Goal: Information Seeking & Learning: Learn about a topic

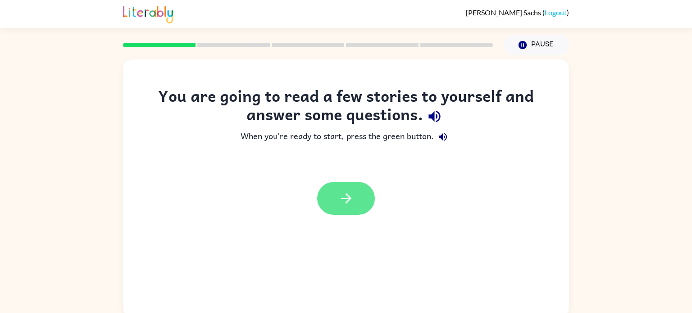
click at [354, 196] on button "button" at bounding box center [346, 198] width 58 height 33
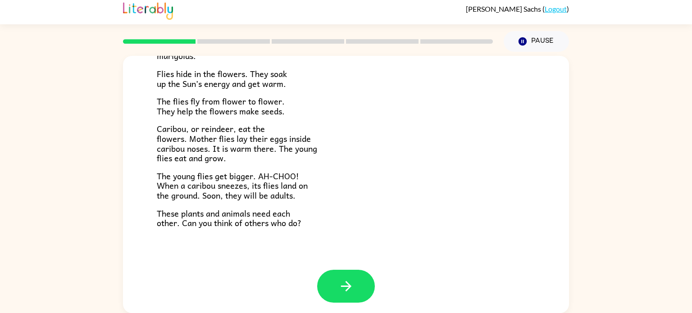
scroll to position [185, 0]
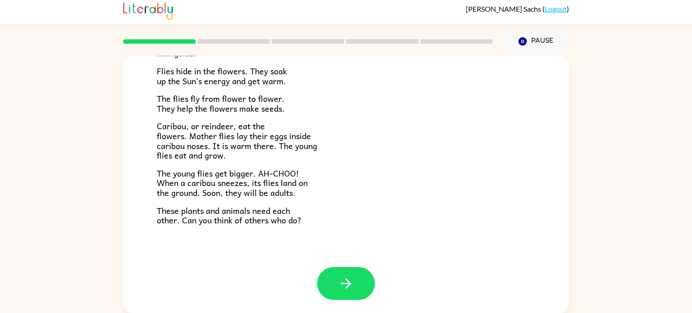
click at [438, 152] on p "Caribou, or reindeer, eat the flowers. Mother flies lay their eggs inside carib…" at bounding box center [346, 140] width 379 height 39
click at [354, 284] on button "button" at bounding box center [346, 283] width 58 height 33
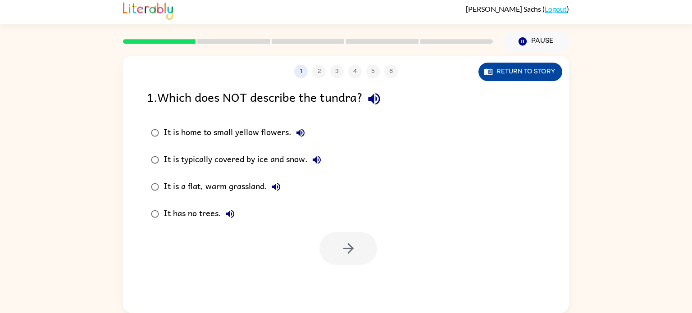
click at [542, 78] on button "Return to story" at bounding box center [521, 72] width 84 height 18
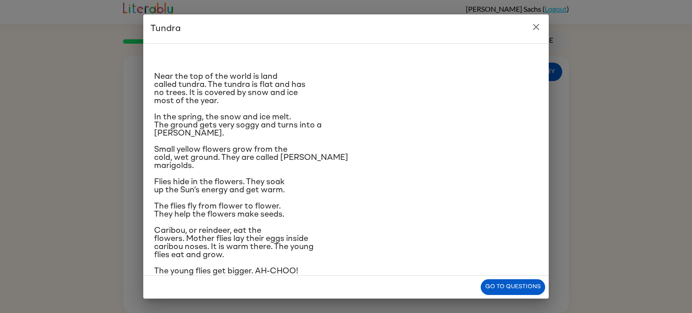
click at [531, 27] on icon "close" at bounding box center [536, 27] width 11 height 11
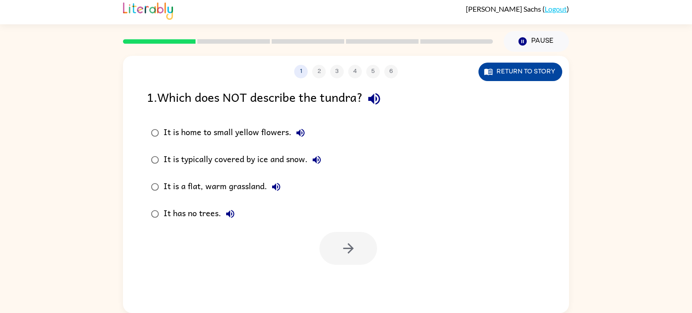
click at [525, 77] on button "Return to story" at bounding box center [521, 72] width 84 height 18
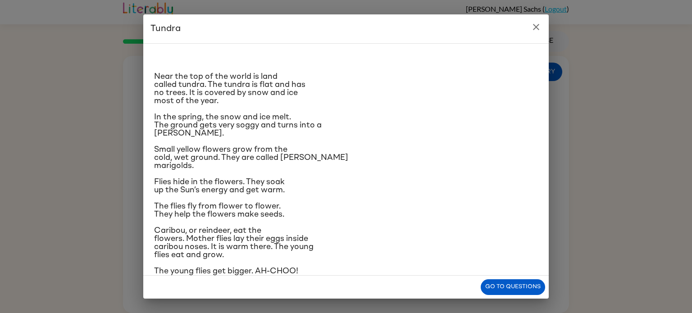
click at [619, 194] on div "Tundra Near the top of the world is land called tundra. The tundra is flat and …" at bounding box center [346, 156] width 692 height 313
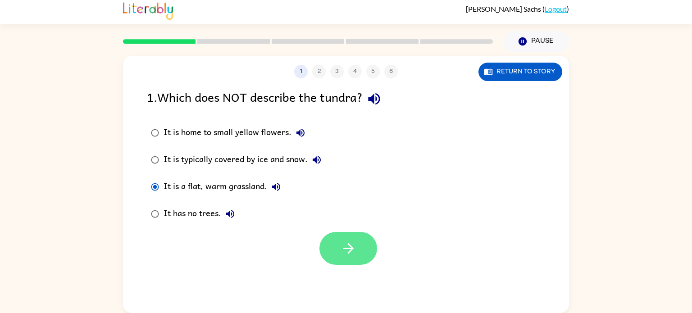
click at [353, 260] on button "button" at bounding box center [349, 248] width 58 height 33
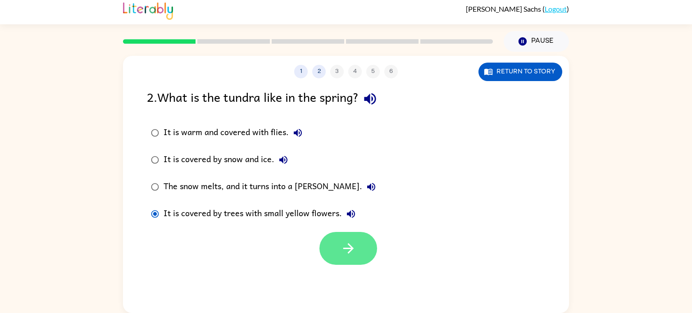
click at [352, 255] on icon "button" at bounding box center [349, 249] width 16 height 16
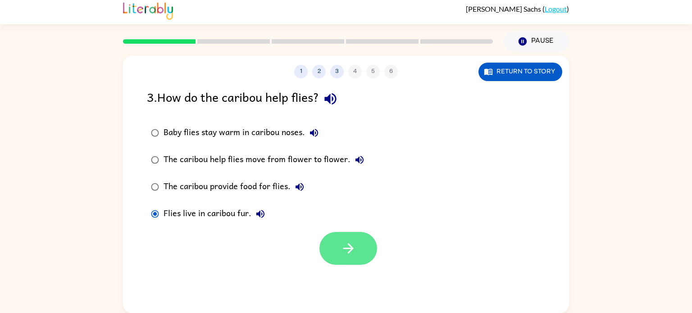
click at [349, 249] on icon "button" at bounding box center [348, 248] width 10 height 10
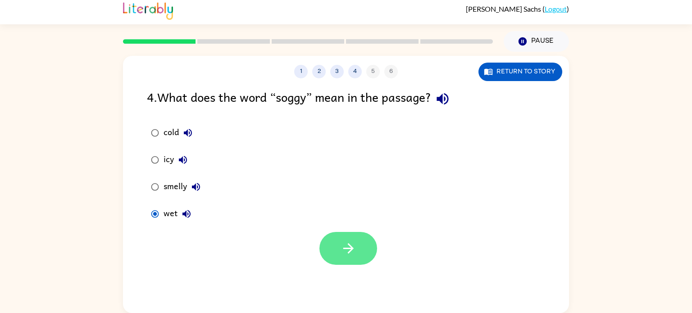
click at [349, 257] on button "button" at bounding box center [349, 248] width 58 height 33
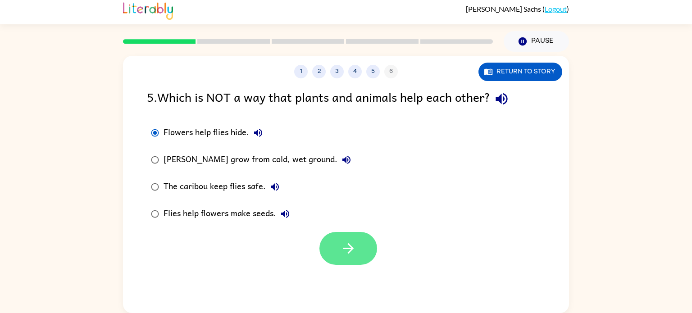
click at [349, 256] on icon "button" at bounding box center [349, 249] width 16 height 16
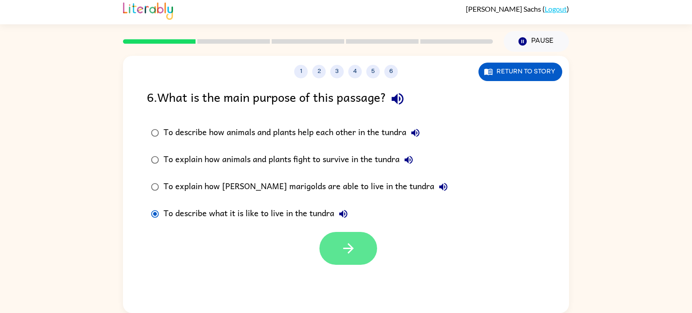
click at [345, 243] on icon "button" at bounding box center [349, 249] width 16 height 16
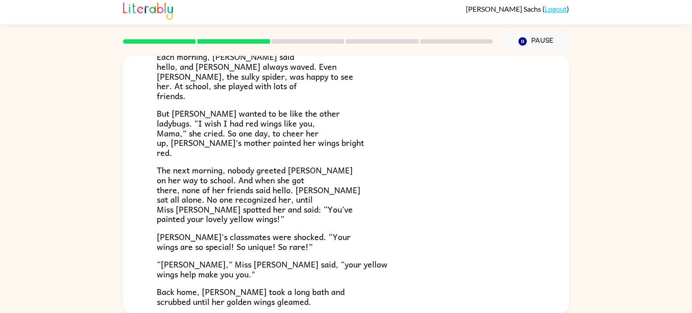
scroll to position [137, 0]
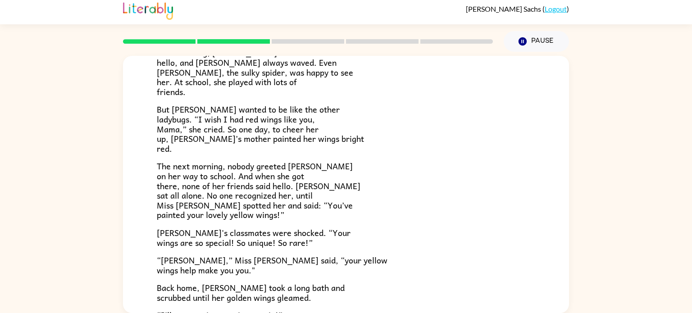
click at [336, 115] on p "But [PERSON_NAME] wanted to be like the other ladybugs. “I wish I had red wings…" at bounding box center [346, 129] width 379 height 49
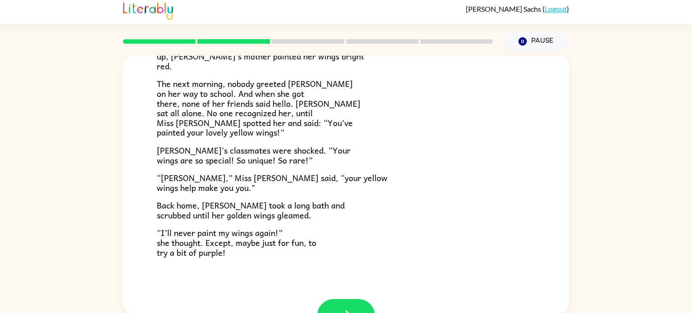
scroll to position [252, 0]
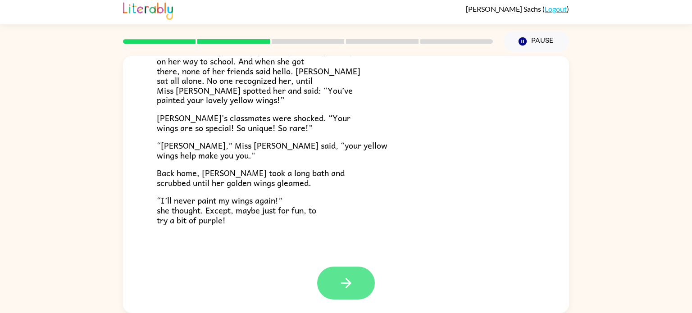
click at [348, 285] on icon "button" at bounding box center [346, 283] width 10 height 10
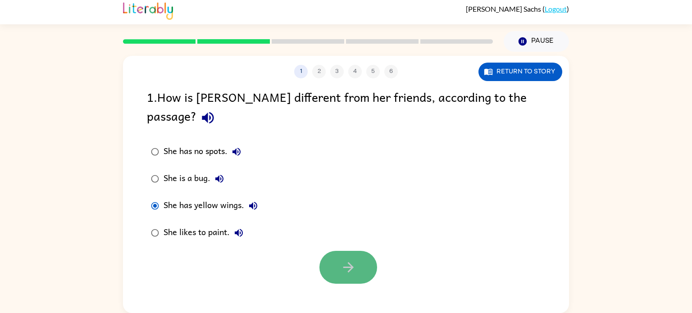
click at [356, 256] on button "button" at bounding box center [349, 267] width 58 height 33
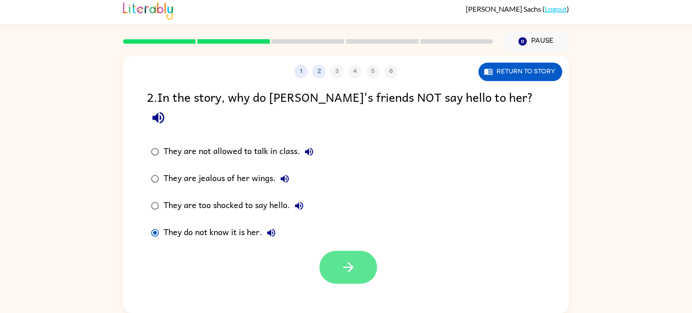
click at [347, 260] on icon "button" at bounding box center [349, 268] width 16 height 16
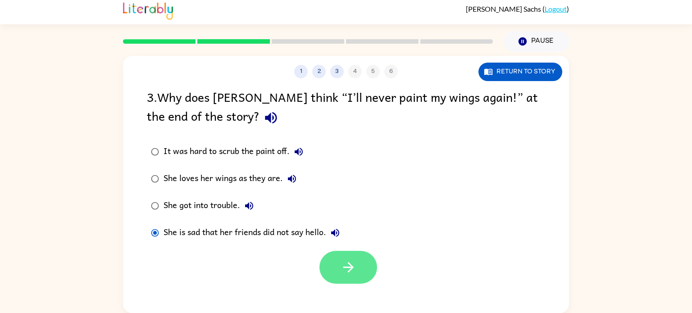
click at [357, 268] on button "button" at bounding box center [349, 267] width 58 height 33
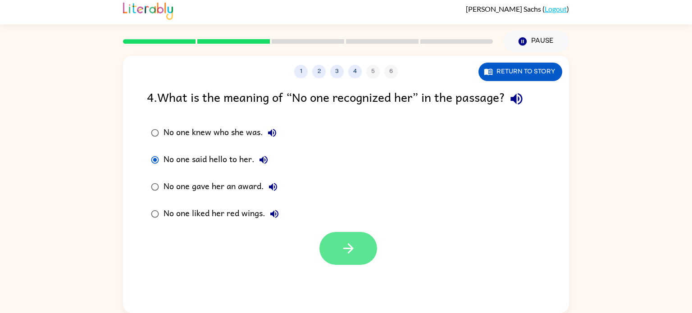
click at [356, 247] on button "button" at bounding box center [349, 248] width 58 height 33
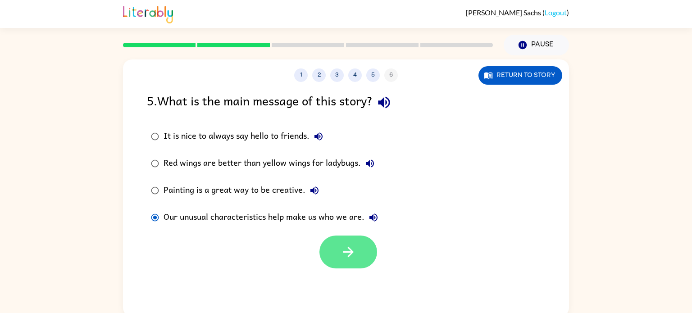
click at [354, 265] on button "button" at bounding box center [349, 252] width 58 height 33
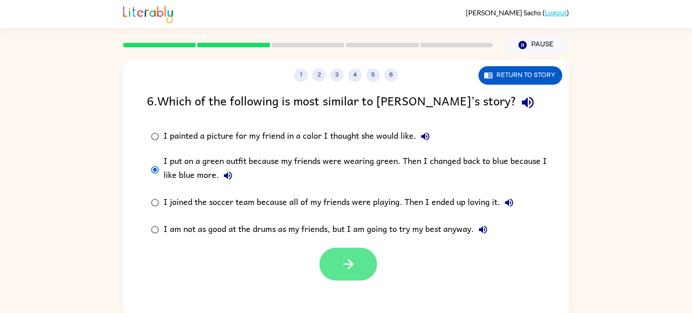
click at [353, 261] on icon "button" at bounding box center [349, 264] width 16 height 16
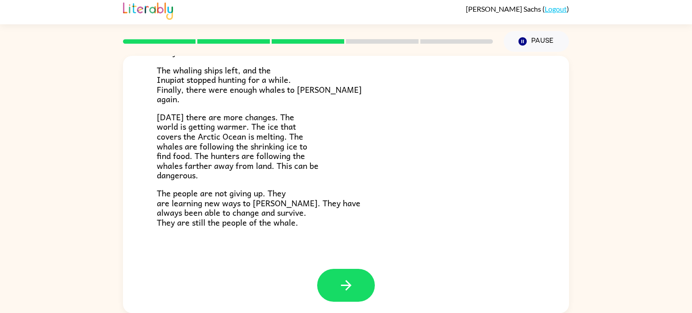
scroll to position [302, 0]
click at [347, 283] on icon "button" at bounding box center [346, 285] width 16 height 16
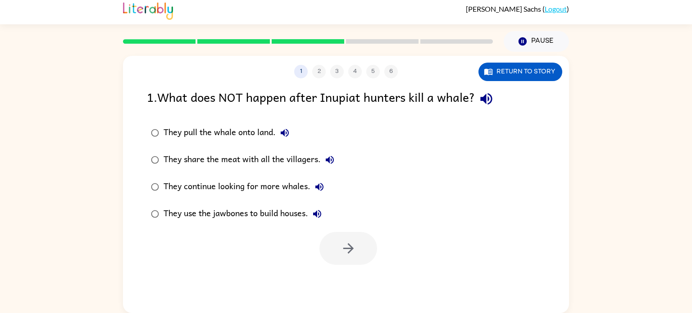
scroll to position [0, 0]
click at [341, 250] on icon "button" at bounding box center [349, 249] width 16 height 16
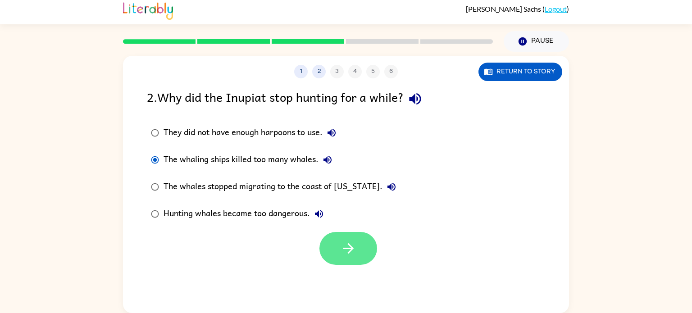
click at [348, 245] on icon "button" at bounding box center [349, 249] width 16 height 16
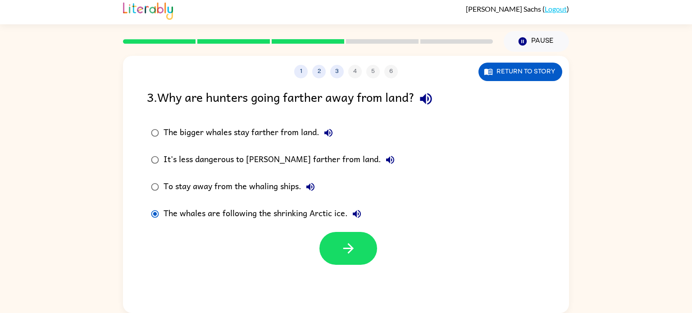
click at [169, 162] on div "It's less dangerous to [PERSON_NAME] farther from land." at bounding box center [282, 160] width 236 height 18
click at [345, 246] on icon "button" at bounding box center [349, 249] width 16 height 16
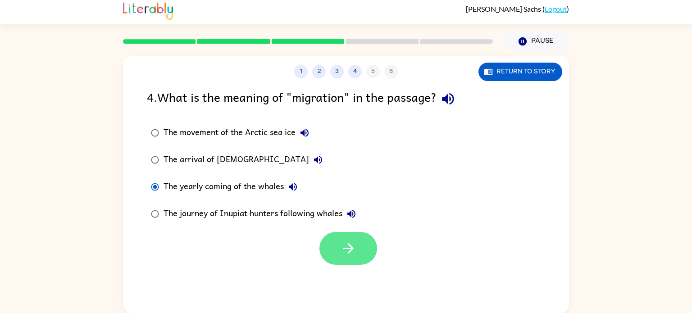
click at [344, 248] on icon "button" at bounding box center [348, 248] width 10 height 10
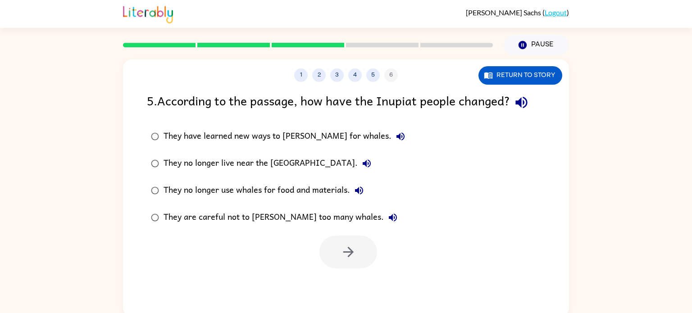
scroll to position [0, 0]
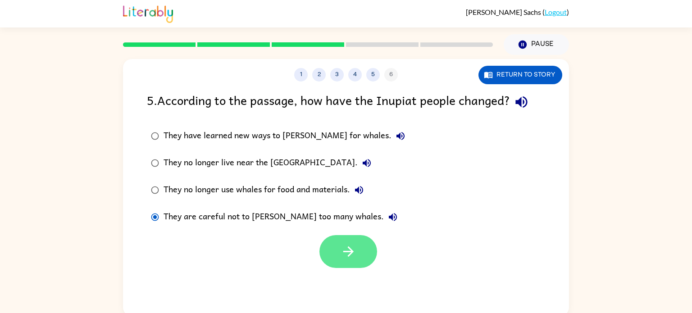
click at [340, 253] on button "button" at bounding box center [349, 251] width 58 height 33
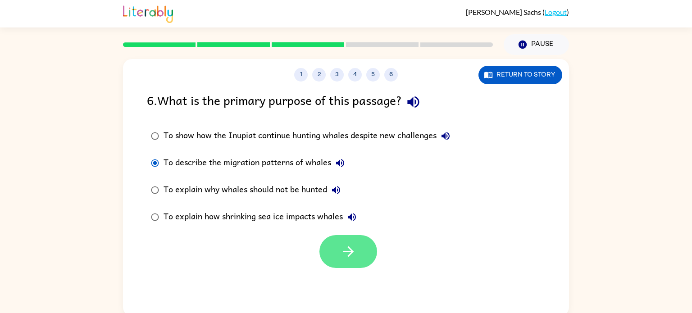
click at [353, 250] on icon "button" at bounding box center [349, 252] width 16 height 16
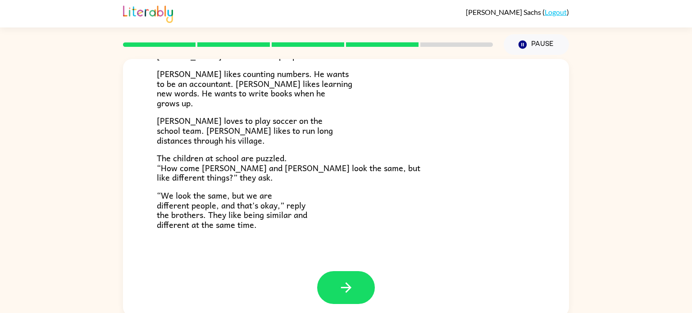
scroll to position [194, 0]
click at [66, 58] on div "[PERSON_NAME] and [PERSON_NAME] and [PERSON_NAME] are twin brothers. "They look…" at bounding box center [346, 185] width 692 height 261
click at [341, 283] on icon "button" at bounding box center [346, 287] width 16 height 16
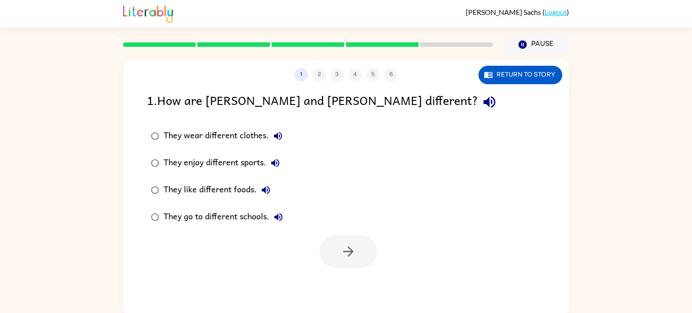
scroll to position [0, 0]
click at [346, 249] on icon "button" at bounding box center [349, 252] width 16 height 16
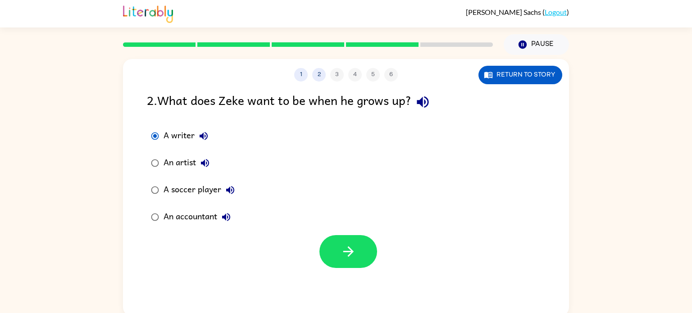
click at [372, 266] on div at bounding box center [349, 251] width 58 height 33
click at [338, 256] on button "button" at bounding box center [349, 251] width 58 height 33
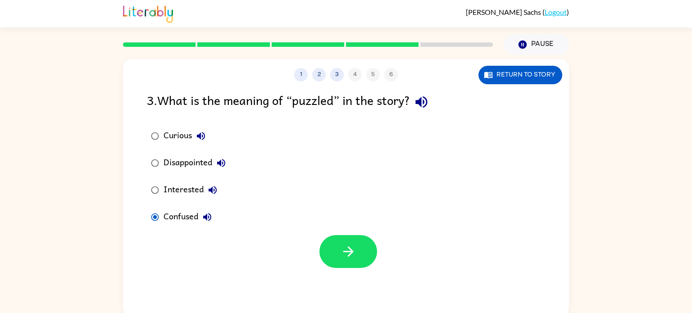
click at [375, 242] on div at bounding box center [349, 251] width 58 height 33
click at [337, 251] on button "button" at bounding box center [349, 251] width 58 height 33
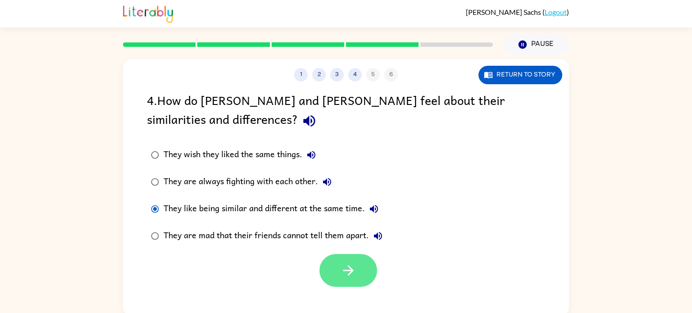
click at [344, 280] on button "button" at bounding box center [349, 270] width 58 height 33
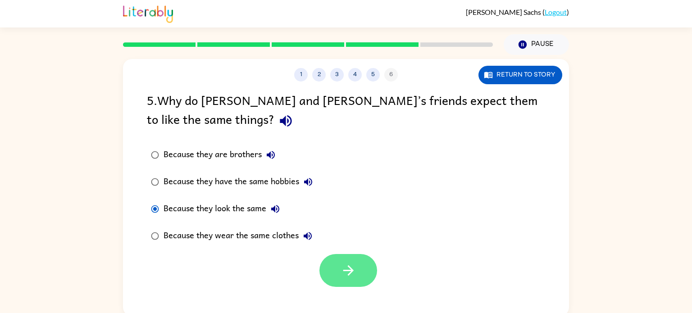
click at [341, 263] on icon "button" at bounding box center [349, 271] width 16 height 16
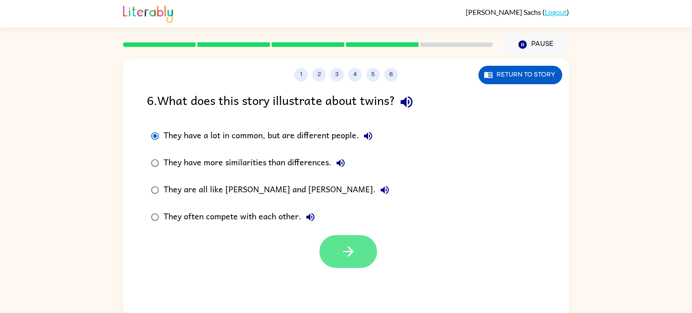
click at [346, 246] on icon "button" at bounding box center [349, 252] width 16 height 16
